Goal: Task Accomplishment & Management: Complete application form

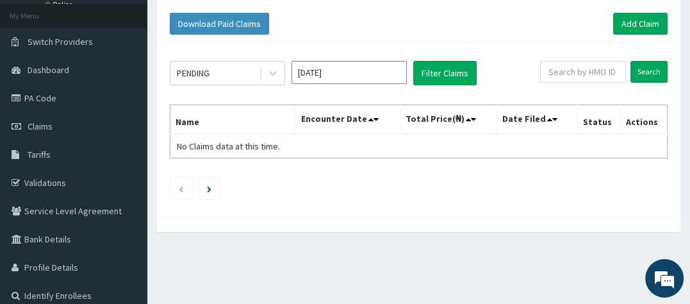
scroll to position [349, 0]
click at [45, 122] on span "Claims" at bounding box center [40, 126] width 25 height 12
drag, startPoint x: 45, startPoint y: 122, endPoint x: 293, endPoint y: 89, distance: 249.5
click at [45, 122] on span "Claims" at bounding box center [40, 126] width 25 height 12
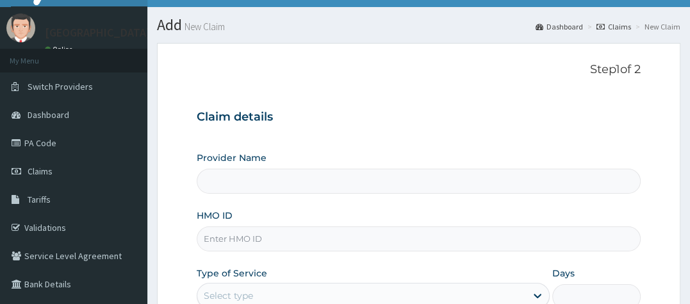
scroll to position [78, 0]
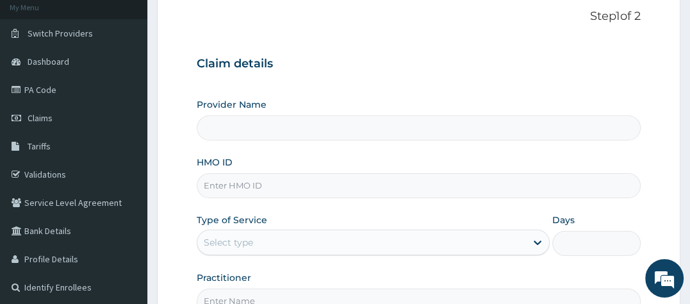
type input "[GEOGRAPHIC_DATA]"
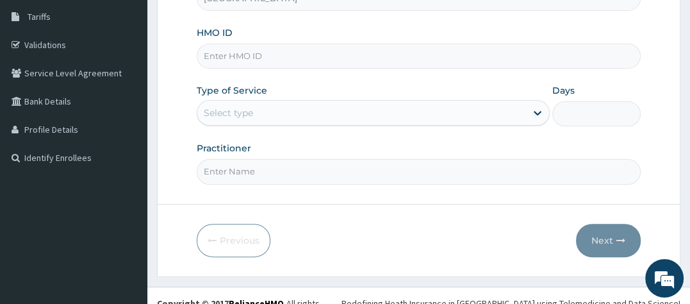
scroll to position [220, 0]
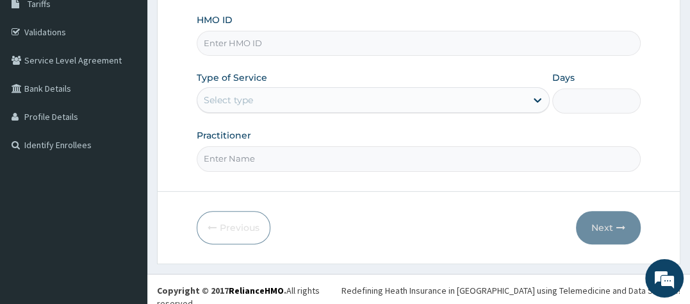
click at [382, 161] on input "Practitioner" at bounding box center [419, 158] width 444 height 25
